Goal: Task Accomplishment & Management: Manage account settings

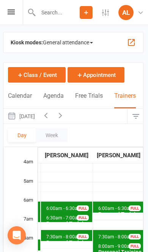
scroll to position [0, 172]
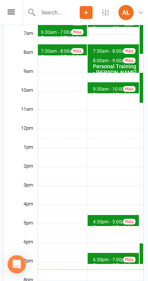
click at [95, 252] on span "6:30pm - 7:00pm" at bounding box center [111, 259] width 36 height 5
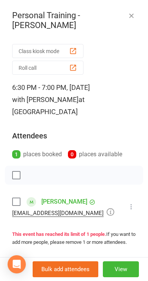
click at [134, 204] on icon at bounding box center [132, 207] width 8 height 8
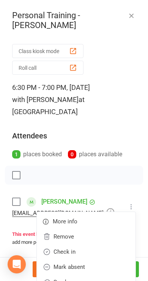
click at [101, 252] on link "Check in" at bounding box center [86, 251] width 99 height 15
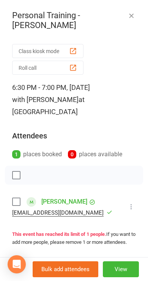
click at [135, 19] on button "button" at bounding box center [131, 15] width 9 height 9
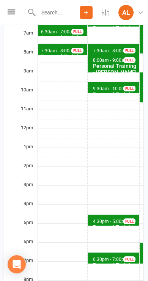
click at [96, 219] on span "4:30pm - 5:00pm" at bounding box center [111, 221] width 36 height 5
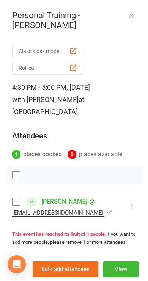
click at [133, 16] on icon "button" at bounding box center [132, 16] width 8 height 8
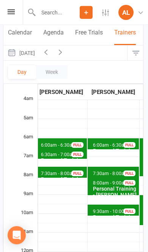
scroll to position [60, 1]
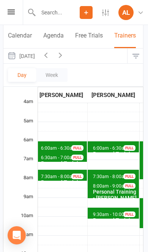
click at [65, 52] on icon "button" at bounding box center [60, 55] width 8 height 8
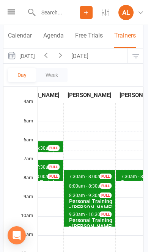
scroll to position [0, 205]
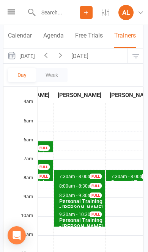
click at [68, 53] on button "button" at bounding box center [60, 56] width 14 height 15
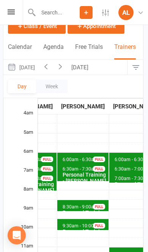
scroll to position [49, 1]
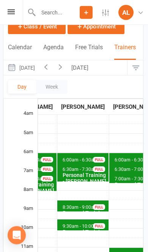
click at [76, 205] on span "8:30am - 9:00am" at bounding box center [80, 207] width 36 height 5
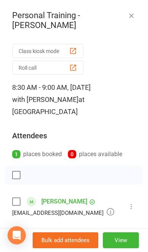
click at [131, 19] on button "button" at bounding box center [131, 15] width 9 height 9
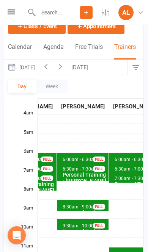
click at [65, 68] on icon "button" at bounding box center [60, 66] width 8 height 8
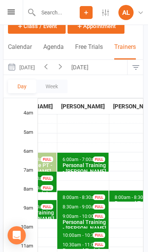
click at [80, 219] on div "Personal Training - [PERSON_NAME]" at bounding box center [84, 225] width 45 height 12
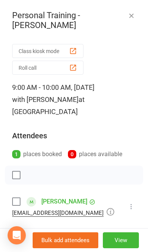
click at [139, 9] on div "Personal Training - [PERSON_NAME] Class kiosk mode Roll call 9:00 AM - 10:00 AM…" at bounding box center [74, 126] width 148 height 252
click at [130, 18] on icon "button" at bounding box center [132, 16] width 8 height 8
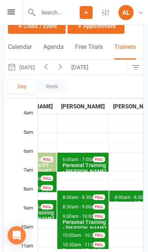
click at [69, 205] on span "8:30am - 9:00am" at bounding box center [80, 207] width 36 height 5
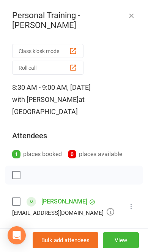
click at [134, 12] on icon "button" at bounding box center [132, 16] width 8 height 8
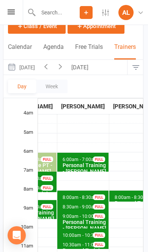
click at [69, 195] on span "8:00am - 8:30am" at bounding box center [80, 197] width 36 height 5
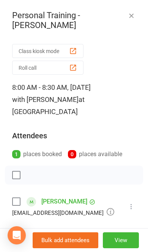
click at [133, 14] on icon "button" at bounding box center [132, 16] width 8 height 8
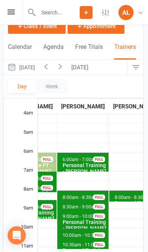
click at [50, 63] on icon "button" at bounding box center [46, 66] width 8 height 8
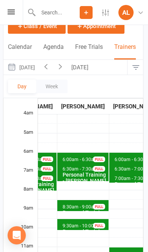
click at [71, 157] on span "6:00am - 6:30am" at bounding box center [80, 159] width 36 height 5
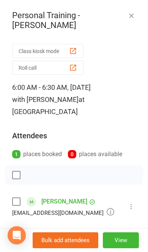
click at [133, 16] on icon "button" at bounding box center [132, 16] width 8 height 8
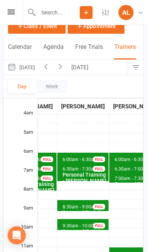
click at [50, 69] on icon "button" at bounding box center [46, 66] width 8 height 8
